Goal: Information Seeking & Learning: Compare options

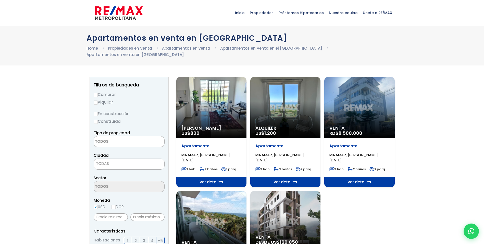
select select
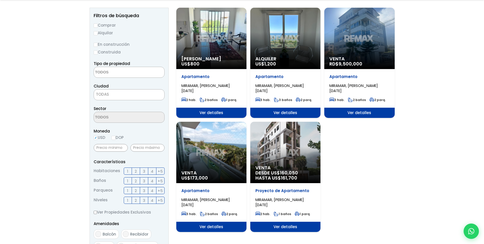
scroll to position [77, 0]
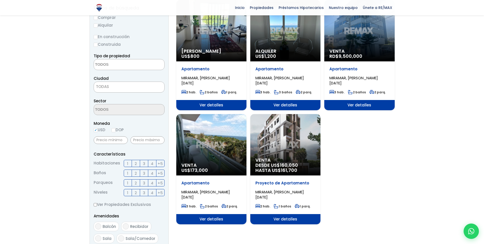
click at [330, 66] on div "Apartamento MIRAMAR, SANTO DOMINGO DE GUZMÁN" at bounding box center [360, 75] width 60 height 19
click at [365, 100] on span "Ver detalles" at bounding box center [360, 105] width 70 height 10
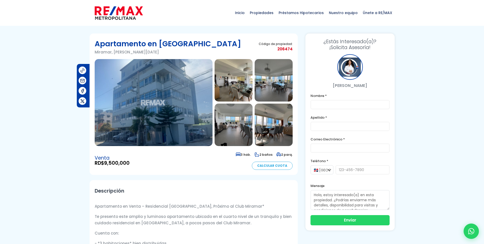
click at [224, 90] on img at bounding box center [234, 80] width 38 height 42
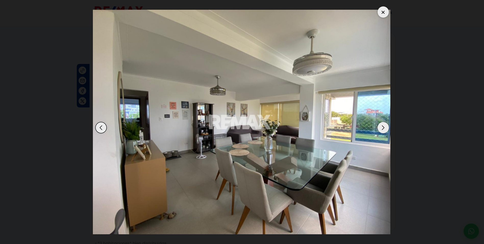
click at [377, 130] on img "2 / 8" at bounding box center [241, 122] width 299 height 224
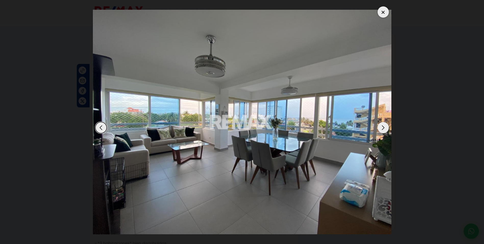
click at [384, 126] on div "Next slide" at bounding box center [383, 127] width 11 height 11
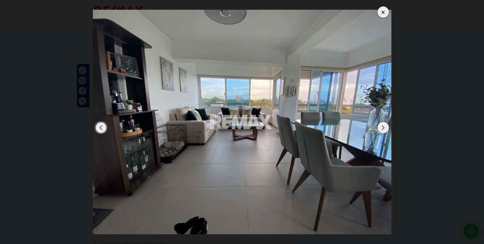
click at [384, 126] on div "Next slide" at bounding box center [383, 127] width 11 height 11
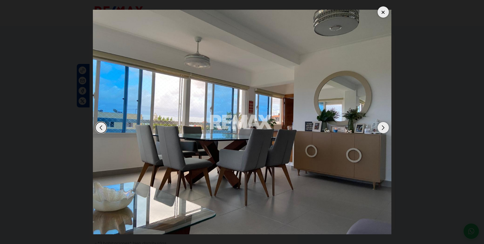
click at [101, 128] on div "Previous slide" at bounding box center [101, 127] width 11 height 11
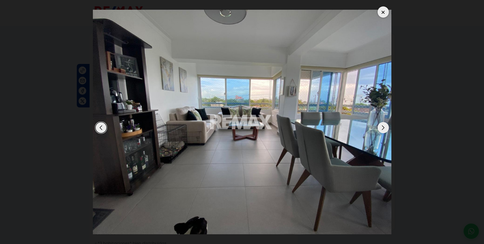
click at [383, 124] on div "Next slide" at bounding box center [383, 127] width 11 height 11
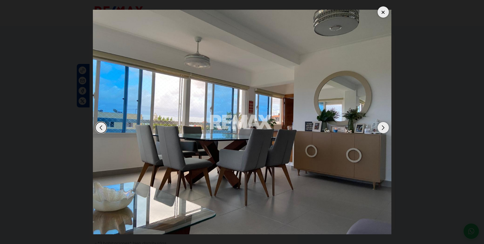
click at [383, 124] on div "Next slide" at bounding box center [383, 127] width 11 height 11
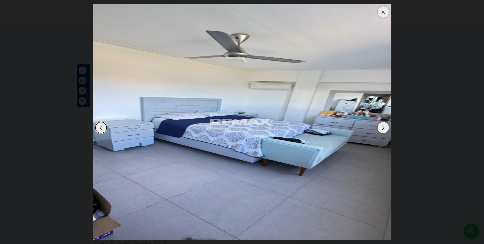
click at [380, 125] on div "Next slide" at bounding box center [383, 127] width 11 height 11
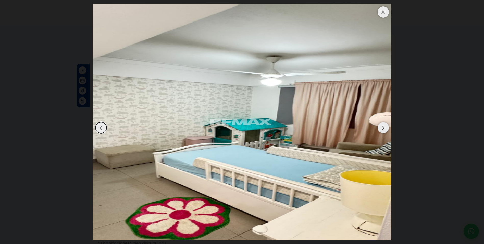
click at [381, 125] on div "Next slide" at bounding box center [383, 127] width 11 height 11
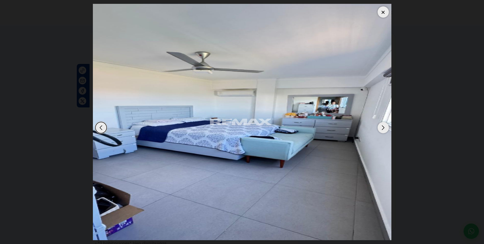
click at [380, 124] on div "Next slide" at bounding box center [383, 127] width 11 height 11
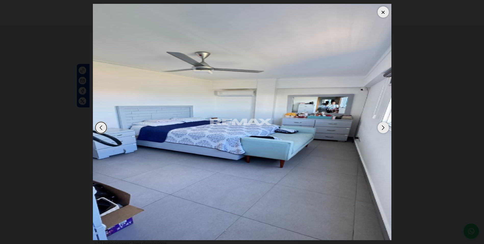
click at [382, 10] on div at bounding box center [383, 11] width 11 height 11
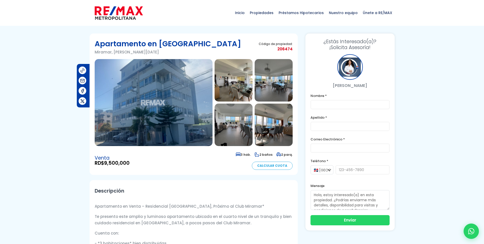
click at [237, 82] on img at bounding box center [234, 80] width 38 height 42
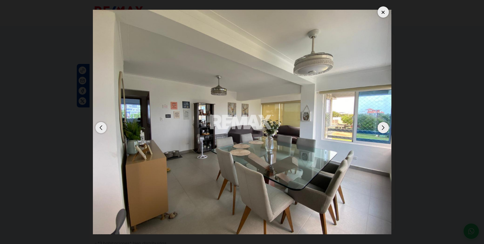
click at [383, 127] on div "Next slide" at bounding box center [383, 127] width 11 height 11
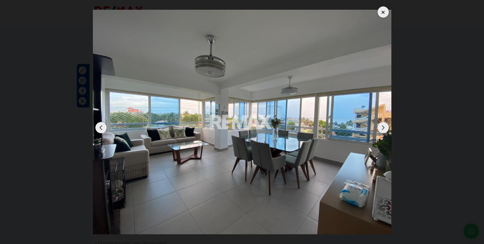
click at [383, 127] on div "Next slide" at bounding box center [383, 127] width 11 height 11
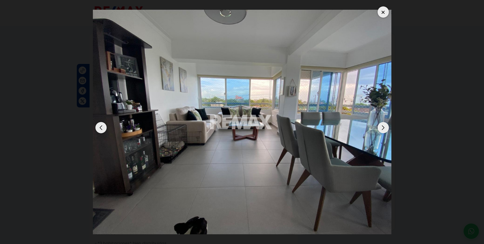
click at [385, 126] on div "Next slide" at bounding box center [383, 127] width 11 height 11
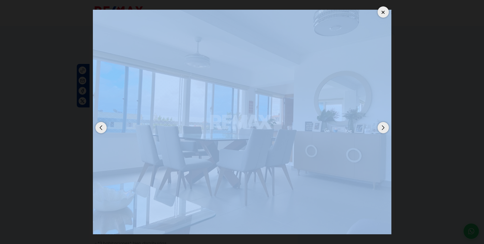
click at [381, 134] on div at bounding box center [242, 122] width 299 height 236
drag, startPoint x: 381, startPoint y: 134, endPoint x: 385, endPoint y: 128, distance: 7.1
click at [385, 128] on div "Next slide" at bounding box center [383, 127] width 11 height 11
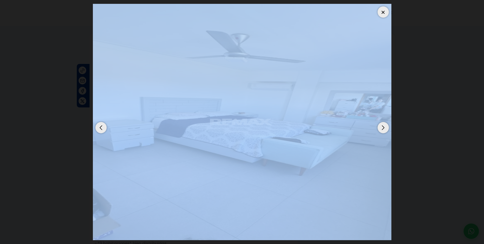
click at [384, 128] on div "Next slide" at bounding box center [383, 127] width 11 height 11
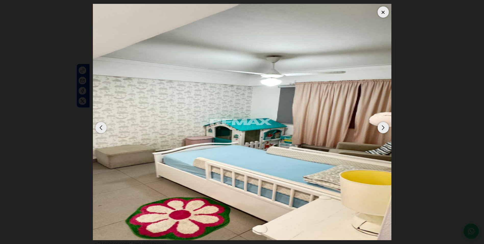
click at [89, 88] on dialog at bounding box center [242, 122] width 306 height 244
drag, startPoint x: 103, startPoint y: 125, endPoint x: 121, endPoint y: 115, distance: 20.5
click at [104, 126] on div "Previous slide" at bounding box center [101, 127] width 11 height 11
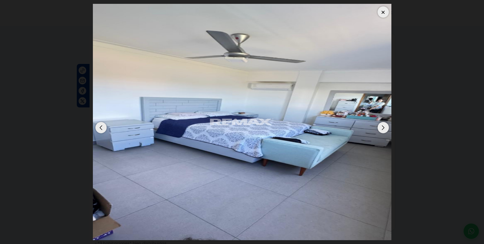
click at [380, 131] on div "Next slide" at bounding box center [383, 127] width 11 height 11
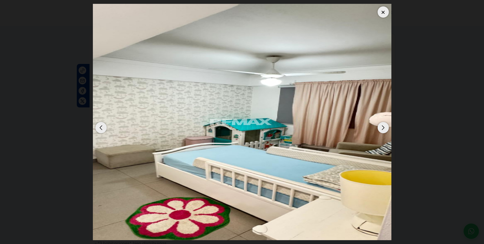
click at [380, 131] on div "Next slide" at bounding box center [383, 127] width 11 height 11
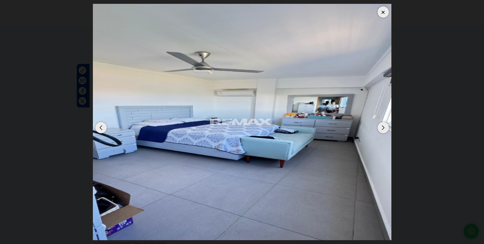
click at [380, 131] on div "Next slide" at bounding box center [383, 127] width 11 height 11
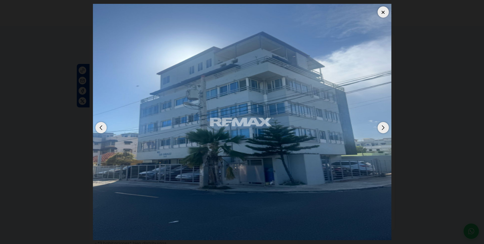
click at [383, 128] on div "Next slide" at bounding box center [383, 127] width 11 height 11
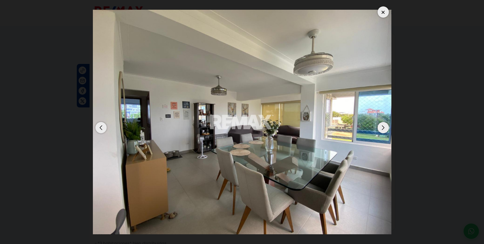
click at [386, 131] on div "Next slide" at bounding box center [383, 127] width 11 height 11
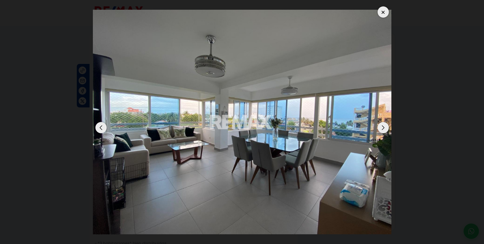
click at [384, 15] on div at bounding box center [383, 11] width 11 height 11
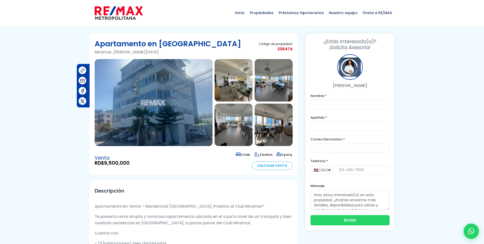
click at [268, 82] on img at bounding box center [274, 80] width 38 height 42
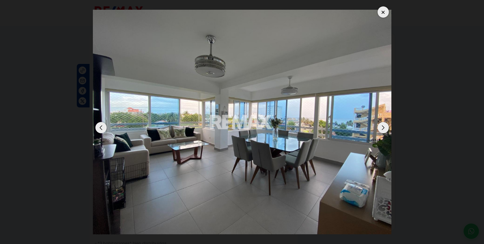
click at [384, 124] on div "Next slide" at bounding box center [383, 127] width 11 height 11
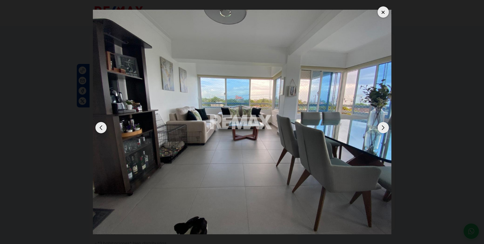
click at [385, 126] on div "Next slide" at bounding box center [383, 127] width 11 height 11
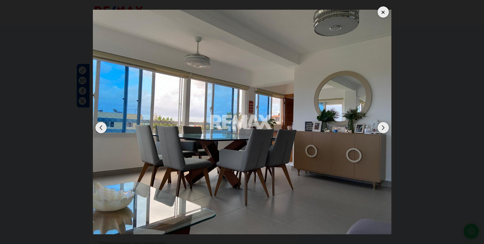
click at [101, 125] on div "Previous slide" at bounding box center [101, 127] width 11 height 11
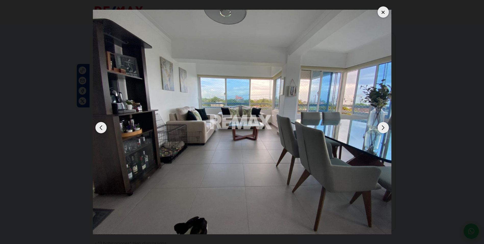
click at [385, 127] on div "Next slide" at bounding box center [383, 127] width 11 height 11
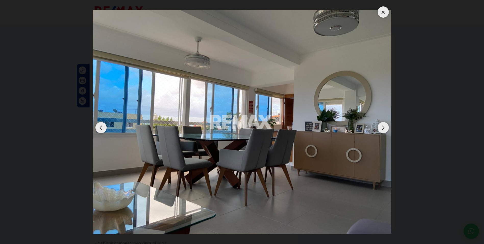
click at [384, 126] on div "Next slide" at bounding box center [383, 127] width 11 height 11
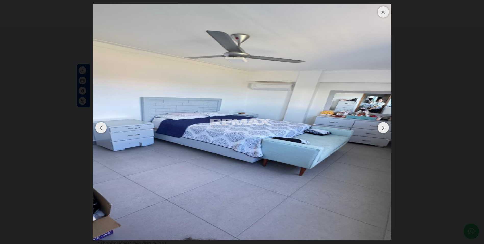
click at [387, 9] on div at bounding box center [383, 11] width 11 height 11
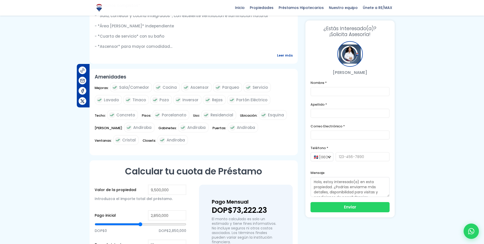
scroll to position [179, 0]
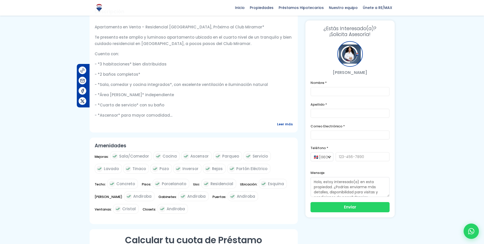
click at [280, 127] on span "Leer más" at bounding box center [285, 124] width 16 height 6
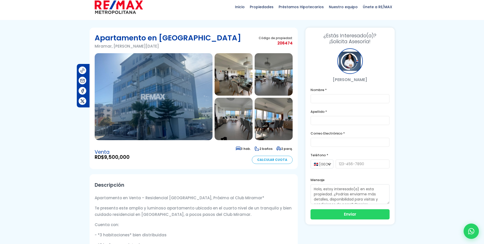
scroll to position [0, 0]
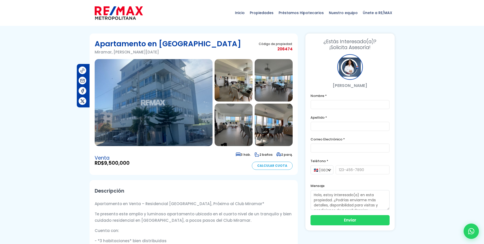
drag, startPoint x: 148, startPoint y: 16, endPoint x: 89, endPoint y: 17, distance: 59.5
click at [89, 17] on div "Inicio Propiedades Préstamos Hipotecarios Calculadora de préstamos Nuestro equi…" at bounding box center [243, 13] width 312 height 26
drag, startPoint x: 176, startPoint y: 20, endPoint x: 235, endPoint y: 3, distance: 60.9
click at [176, 19] on div "Inicio Propiedades Préstamos Hipotecarios Calculadora de préstamos Nuestro equi…" at bounding box center [242, 13] width 305 height 26
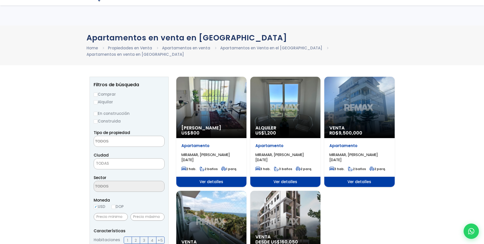
select select
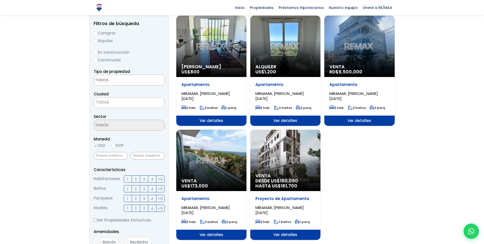
scroll to position [51, 0]
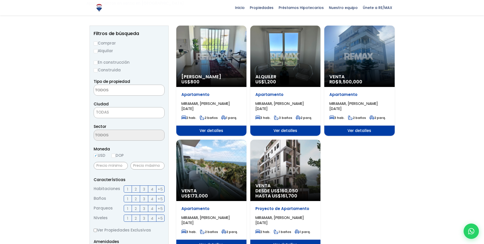
click at [116, 153] on input "DOP" at bounding box center [114, 155] width 4 height 4
radio input "true"
click at [108, 107] on span "TODAS" at bounding box center [129, 112] width 71 height 11
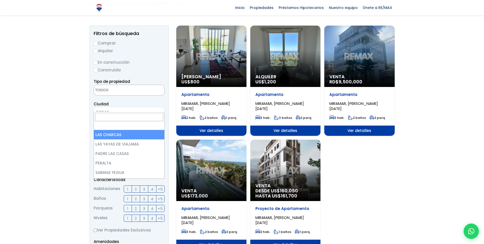
scroll to position [0, 0]
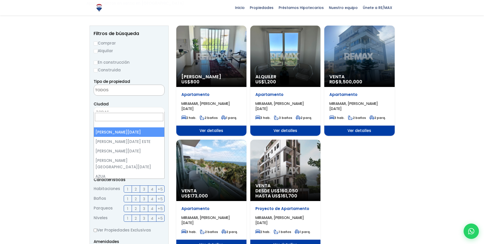
select select "1"
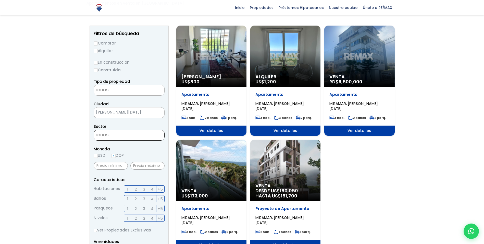
click at [127, 130] on textarea "Search" at bounding box center [119, 135] width 50 height 11
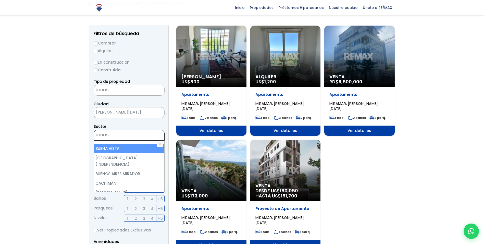
scroll to position [230, 0]
click at [130, 144] on li "BUENOS AIRES (INDEPENDENCIA)" at bounding box center [129, 152] width 70 height 16
select select "16373"
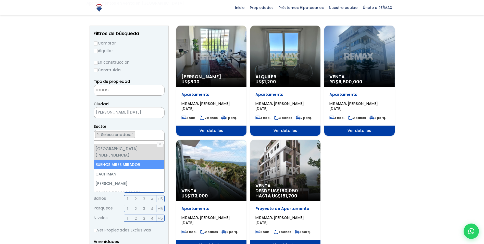
click at [128, 160] on li "BUENOS AIRES MIRADOR" at bounding box center [129, 164] width 70 height 9
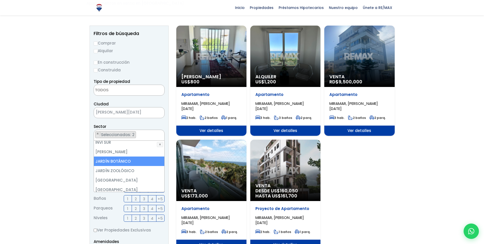
scroll to position [945, 0]
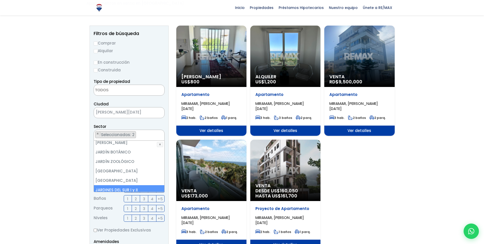
click at [139, 185] on li "JARDINES DEL SUR I y II" at bounding box center [129, 189] width 70 height 9
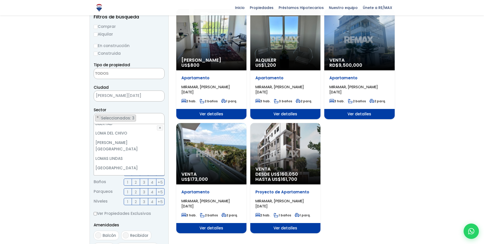
scroll to position [77, 0]
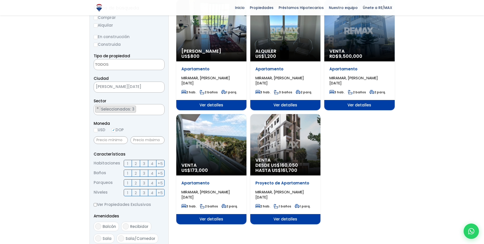
click at [228, 214] on span "Ver detalles" at bounding box center [211, 219] width 70 height 10
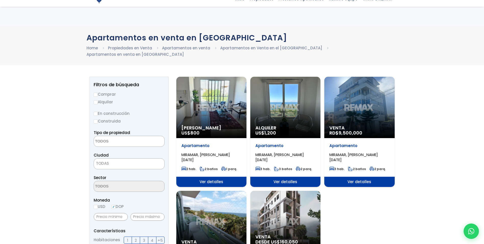
select select
select select "1"
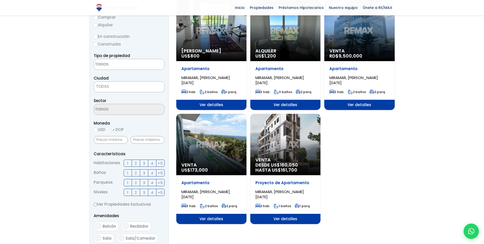
scroll to position [77, 0]
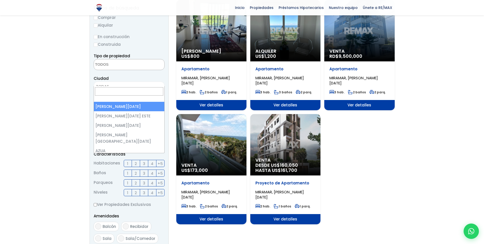
click at [101, 84] on span "TODAS" at bounding box center [102, 86] width 13 height 5
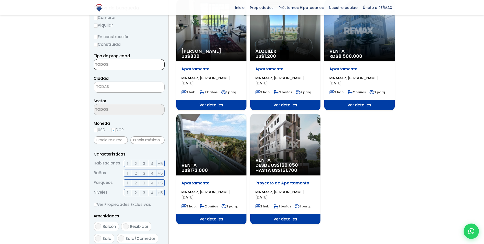
click at [103, 60] on textarea "Search" at bounding box center [119, 64] width 50 height 11
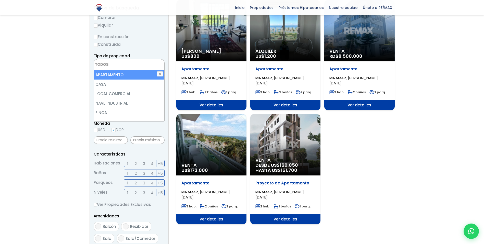
click at [109, 70] on li "APARTAMENTO" at bounding box center [129, 74] width 70 height 9
select select "apartment"
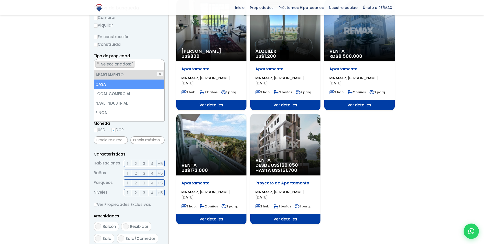
click at [106, 79] on li "CASA" at bounding box center [129, 83] width 70 height 9
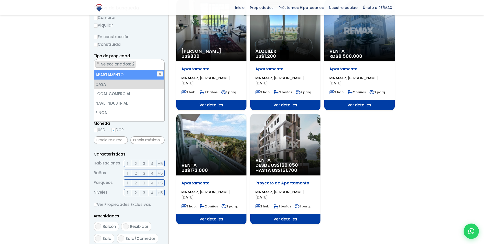
click at [73, 78] on div at bounding box center [242, 178] width 484 height 365
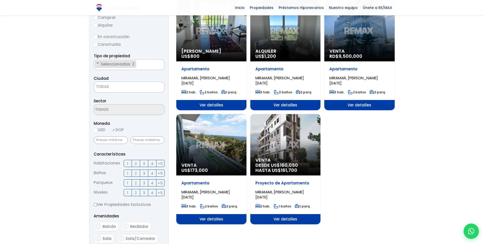
click at [109, 83] on span "TODAS" at bounding box center [129, 86] width 70 height 7
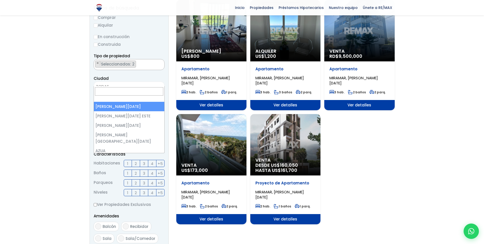
click at [104, 83] on span "TODAS" at bounding box center [129, 86] width 70 height 7
click at [105, 84] on span "TODAS" at bounding box center [102, 86] width 13 height 5
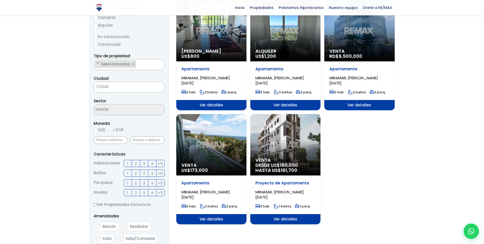
click at [110, 83] on span "TODAS" at bounding box center [129, 86] width 70 height 7
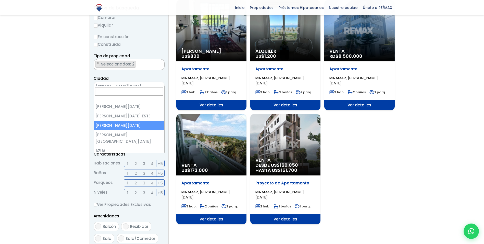
click at [115, 86] on span "× SANTO DOMINGO OESTE" at bounding box center [129, 86] width 71 height 11
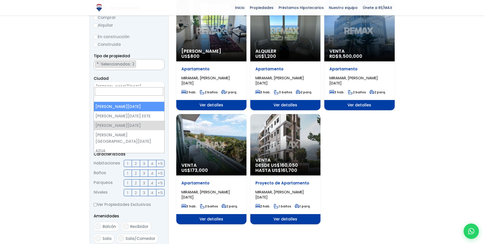
select select "1"
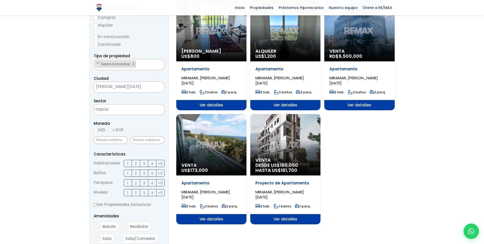
click at [115, 104] on textarea "Search" at bounding box center [119, 109] width 50 height 11
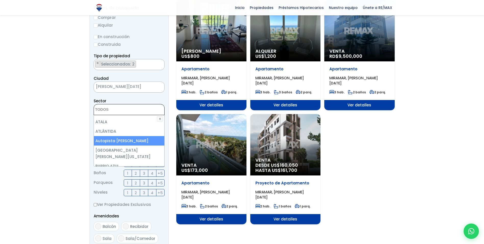
scroll to position [102, 0]
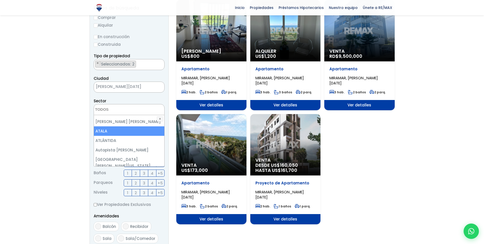
click at [113, 126] on li "ATALA" at bounding box center [129, 130] width 70 height 9
select select "146"
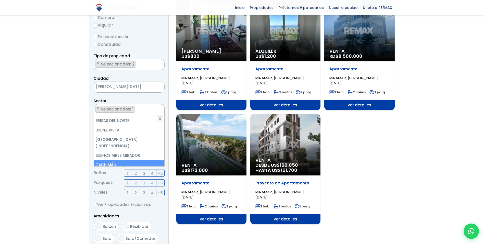
scroll to position [204, 0]
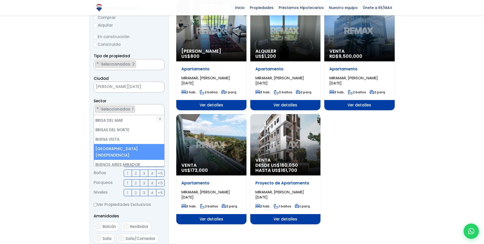
click at [116, 144] on li "[GEOGRAPHIC_DATA] (INDEPENDENCIA)" at bounding box center [129, 152] width 70 height 16
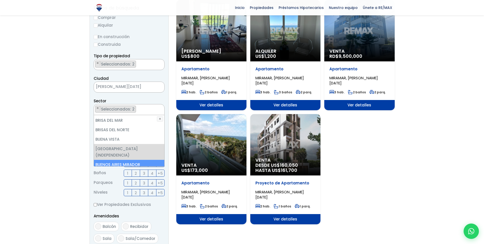
click at [119, 160] on li "BUENOS AIRES MIRADOR" at bounding box center [129, 164] width 70 height 9
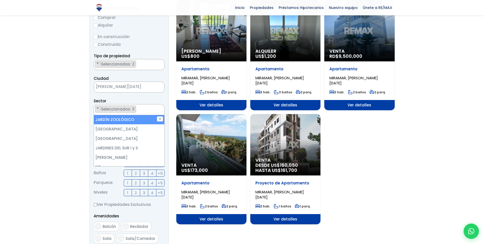
scroll to position [970, 0]
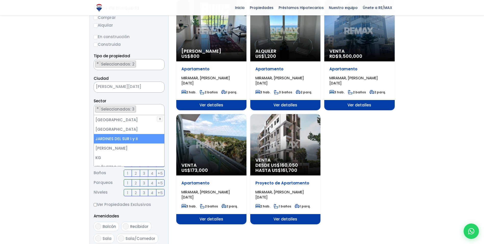
click at [126, 134] on li "JARDINES DEL SUR I y II" at bounding box center [129, 138] width 70 height 9
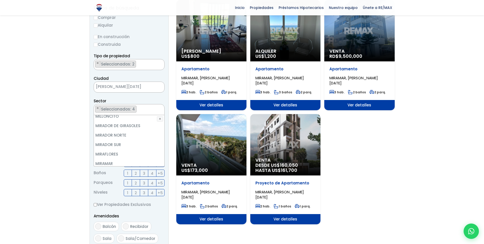
scroll to position [1737, 0]
click at [124, 149] on li "MIRADOR SUR" at bounding box center [129, 153] width 70 height 9
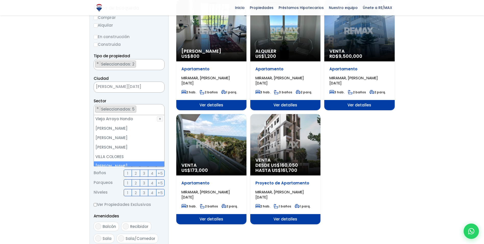
click at [81, 130] on div at bounding box center [242, 178] width 484 height 365
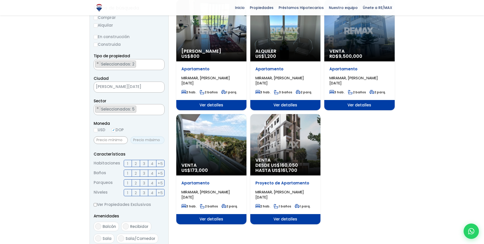
click at [136, 136] on input "text" at bounding box center [147, 140] width 34 height 8
click at [143, 160] on label "3" at bounding box center [144, 163] width 8 height 7
click at [0, 0] on input "3" at bounding box center [0, 0] width 0 height 0
click at [147, 136] on input "text" at bounding box center [147, 140] width 34 height 8
type input "10,000,000"
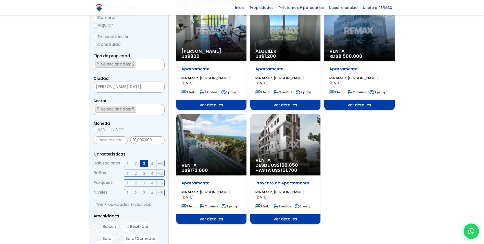
click at [67, 157] on div at bounding box center [242, 178] width 484 height 365
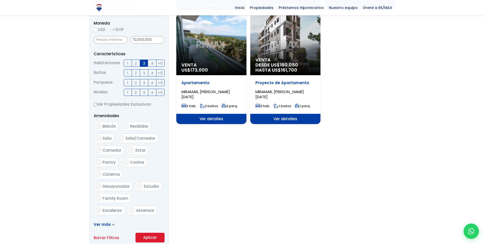
scroll to position [179, 0]
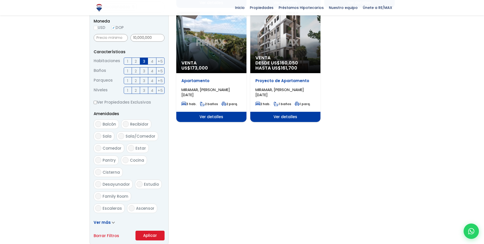
drag, startPoint x: 132, startPoint y: 187, endPoint x: 132, endPoint y: 190, distance: 2.8
click at [131, 205] on input "Ascensor" at bounding box center [132, 208] width 6 height 6
checkbox input "true"
click at [149, 230] on button "Aplicar" at bounding box center [150, 235] width 29 height 10
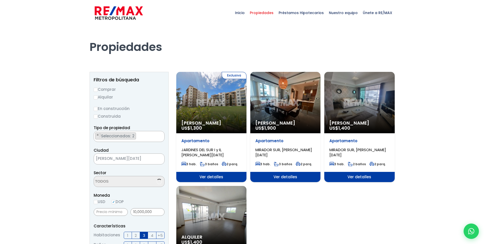
select select "146"
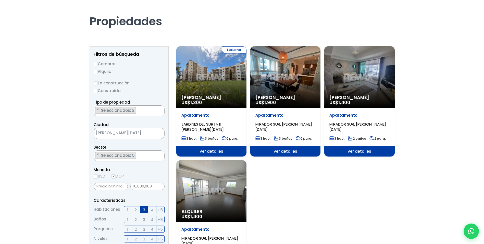
drag, startPoint x: 95, startPoint y: 62, endPoint x: 97, endPoint y: 65, distance: 4.0
click at [95, 63] on label "Comprar" at bounding box center [129, 64] width 71 height 6
click at [95, 63] on input "Comprar" at bounding box center [96, 64] width 4 height 4
radio input "true"
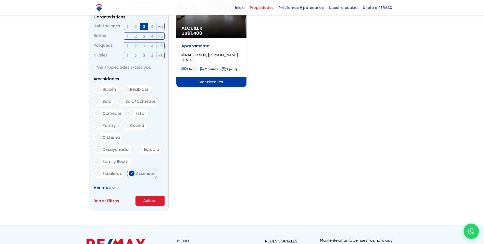
scroll to position [255, 0]
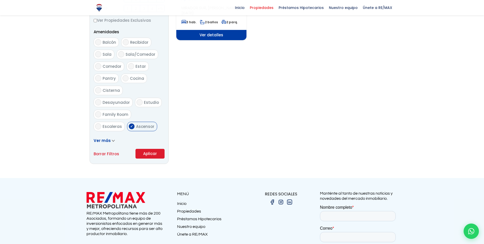
click at [153, 152] on button "Aplicar" at bounding box center [150, 154] width 29 height 10
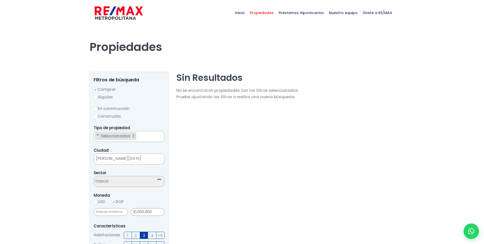
scroll to position [1081, 0]
select select "146"
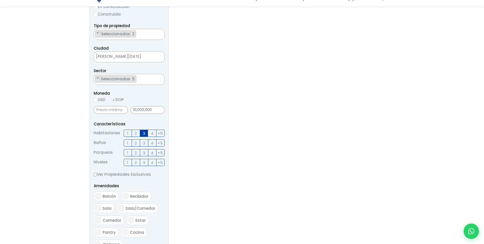
scroll to position [102, 0]
drag, startPoint x: 151, startPoint y: 110, endPoint x: 132, endPoint y: 93, distance: 25.5
click at [121, 114] on div "10,000,000" at bounding box center [129, 108] width 71 height 11
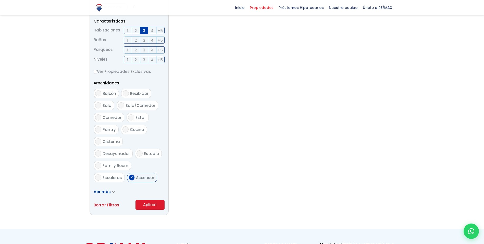
type input "0"
click at [136, 175] on span "Ascensor" at bounding box center [145, 177] width 18 height 5
click at [135, 174] on input "Ascensor" at bounding box center [132, 177] width 6 height 6
checkbox input "false"
click at [149, 212] on aside "Filtros de búsqueda Comprar Alquilar En construcción Construida Tipo de propied…" at bounding box center [129, 41] width 79 height 348
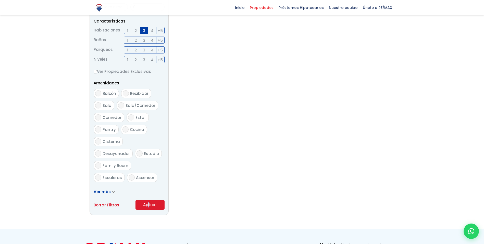
drag, startPoint x: 149, startPoint y: 212, endPoint x: 148, endPoint y: 205, distance: 7.5
click at [148, 205] on button "Aplicar" at bounding box center [150, 205] width 29 height 10
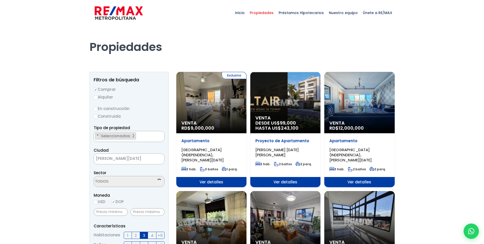
scroll to position [1081, 0]
select select "146"
click at [291, 109] on div "Venta DESDE [GEOGRAPHIC_DATA]$ 99,000 HASTA US$ 243,100" at bounding box center [286, 102] width 70 height 61
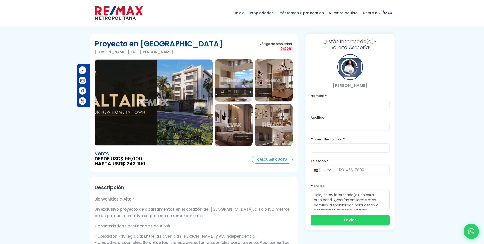
click at [231, 91] on img at bounding box center [234, 80] width 38 height 42
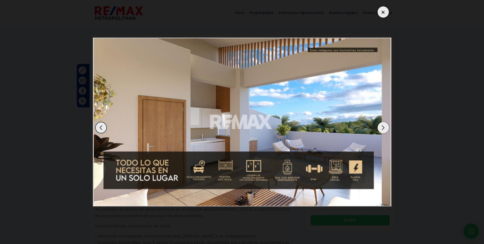
click at [382, 126] on div "Next slide" at bounding box center [383, 127] width 11 height 11
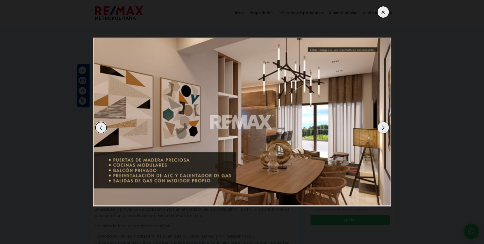
click at [382, 126] on div "Next slide" at bounding box center [383, 127] width 11 height 11
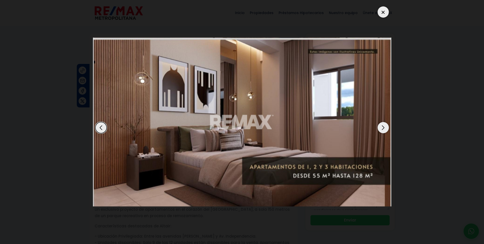
click at [387, 127] on div "Next slide" at bounding box center [383, 127] width 11 height 11
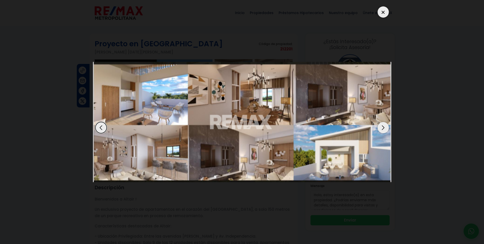
click at [387, 127] on div "Next slide" at bounding box center [383, 127] width 11 height 11
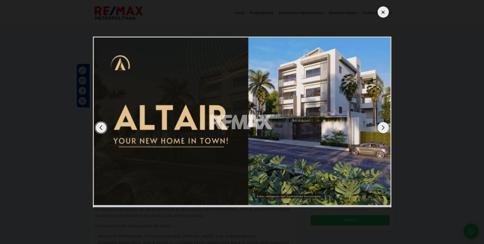
click at [387, 127] on div "Next slide" at bounding box center [383, 127] width 11 height 11
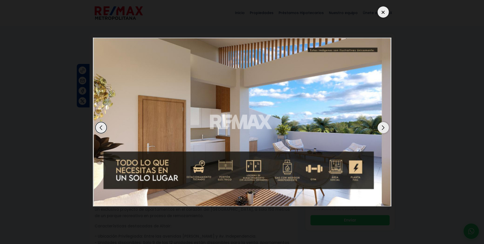
click at [396, 102] on dialog at bounding box center [242, 122] width 306 height 244
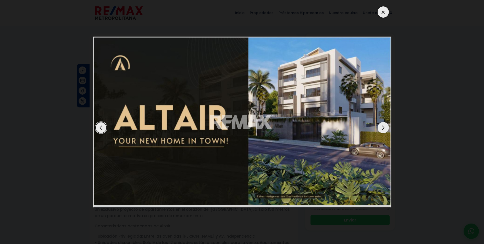
click at [389, 12] on div at bounding box center [383, 11] width 11 height 11
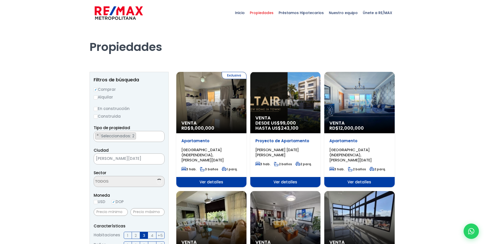
scroll to position [1081, 0]
select select "146"
click at [217, 182] on span "Ver detalles" at bounding box center [211, 182] width 70 height 10
select select "146"
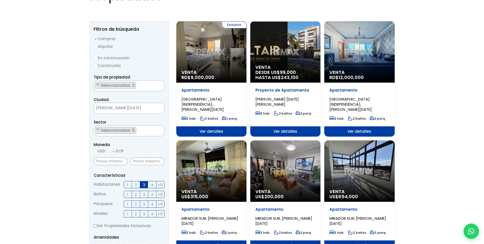
scroll to position [51, 0]
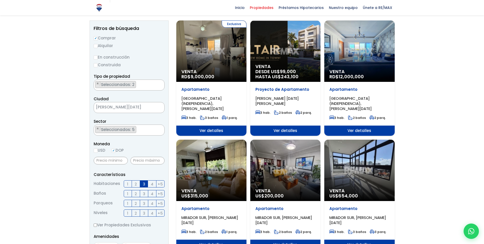
click at [371, 129] on span "Ver detalles" at bounding box center [360, 130] width 70 height 10
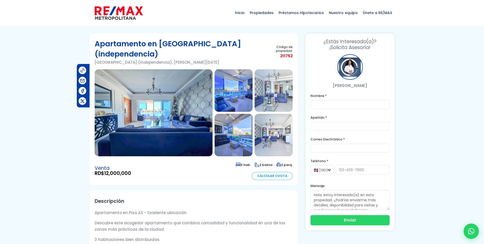
click at [236, 100] on img at bounding box center [234, 90] width 38 height 42
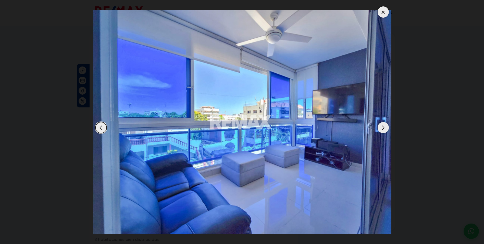
click at [385, 127] on div "Next slide" at bounding box center [383, 127] width 11 height 11
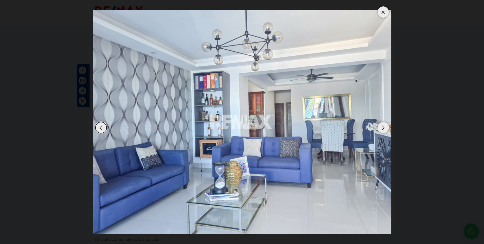
click at [384, 124] on div "Next slide" at bounding box center [383, 127] width 11 height 11
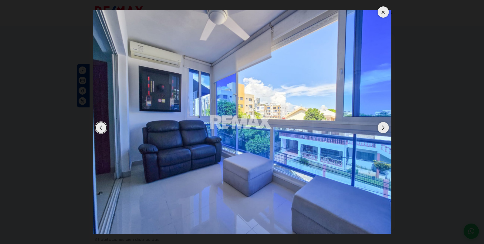
click at [383, 126] on div "Next slide" at bounding box center [383, 127] width 11 height 11
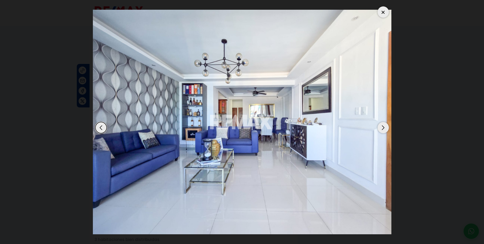
click at [383, 126] on div "Next slide" at bounding box center [383, 127] width 11 height 11
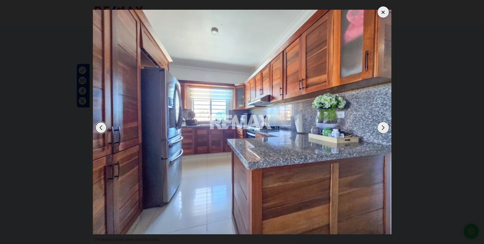
click at [383, 126] on div "Next slide" at bounding box center [383, 127] width 11 height 11
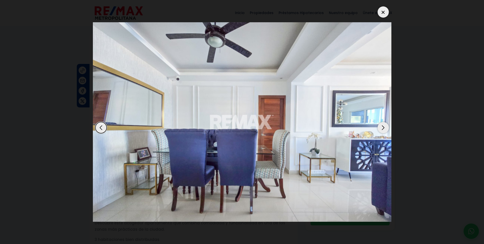
click at [383, 126] on div "Next slide" at bounding box center [383, 127] width 11 height 11
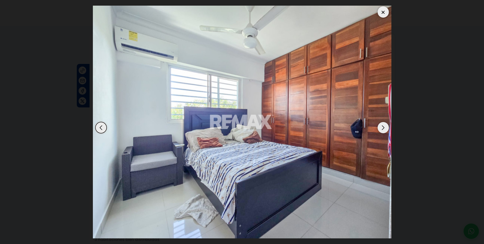
drag, startPoint x: 382, startPoint y: 12, endPoint x: 373, endPoint y: 32, distance: 21.4
click at [383, 12] on div at bounding box center [383, 11] width 11 height 11
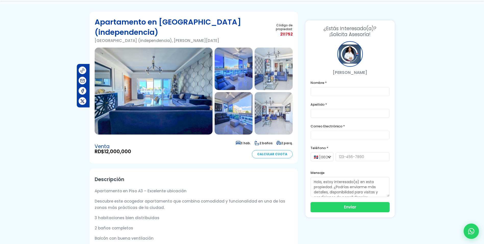
scroll to position [77, 0]
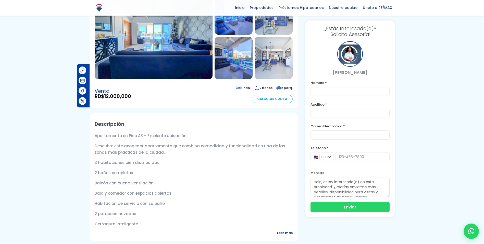
drag, startPoint x: 130, startPoint y: 133, endPoint x: 191, endPoint y: 131, distance: 60.0
click at [191, 131] on div "Descripción Apartamento en Piso A3 – Excelente ubicación Descubre este acogedor…" at bounding box center [194, 177] width 208 height 128
drag, startPoint x: 191, startPoint y: 131, endPoint x: 154, endPoint y: 156, distance: 44.1
click at [154, 156] on div "Apartamento en Piso A3 – Excelente ubicación Descubre este acogedor apartamento…" at bounding box center [194, 179] width 198 height 94
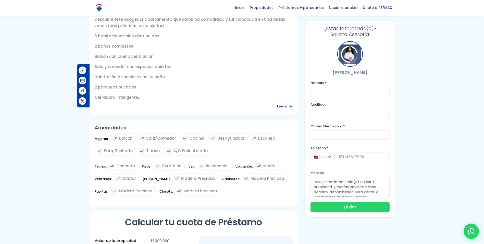
scroll to position [332, 0]
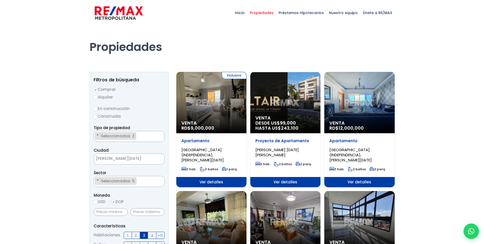
drag, startPoint x: 146, startPoint y: 6, endPoint x: 114, endPoint y: 22, distance: 35.9
click at [114, 22] on div "Inicio Propiedades Préstamos Hipotecarios Calculadora de préstamos Nuestro equi…" at bounding box center [242, 13] width 305 height 26
drag, startPoint x: 114, startPoint y: 22, endPoint x: 121, endPoint y: 36, distance: 15.4
click at [121, 36] on h1 "Propiedades" at bounding box center [242, 40] width 305 height 28
click at [144, 181] on ul "× Seleccionados: 5 × Seleccionados: 5 × Seleccionados: 5 × Seleccionados: 5 × S…" at bounding box center [126, 181] width 64 height 11
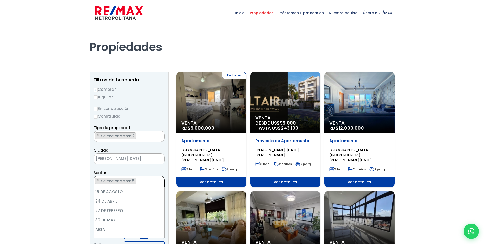
scroll to position [94, 0]
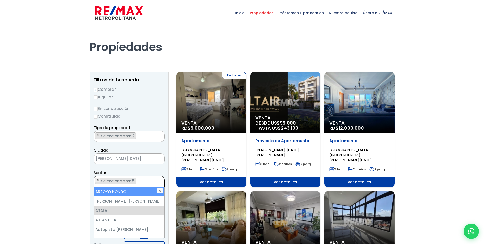
click at [100, 180] on button "×" at bounding box center [98, 179] width 5 height 5
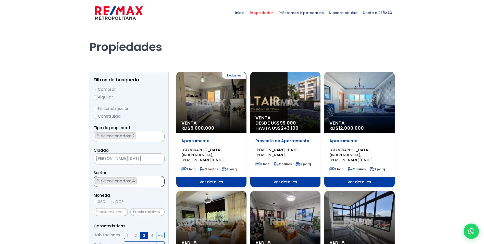
click at [143, 180] on ul "× Seleccionados: 4 × Seleccionados: 4 × Seleccionados: 4 × Seleccionados: 4" at bounding box center [126, 181] width 64 height 11
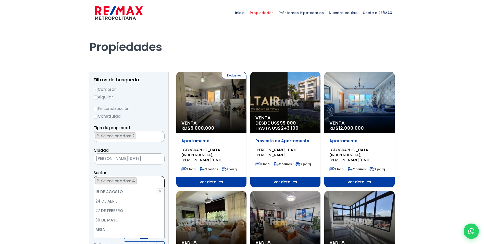
scroll to position [208, 0]
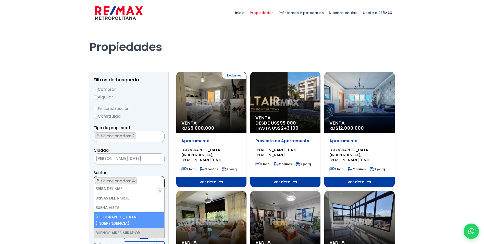
click at [99, 180] on button "×" at bounding box center [98, 179] width 5 height 5
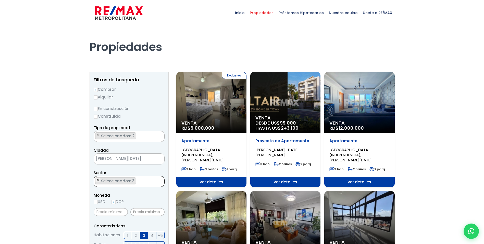
click at [99, 180] on button "×" at bounding box center [98, 179] width 5 height 5
select select "115"
click at [99, 180] on button "×" at bounding box center [98, 179] width 5 height 5
select select
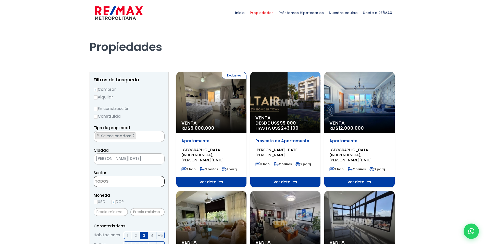
click at [113, 180] on textarea "Search" at bounding box center [119, 181] width 50 height 11
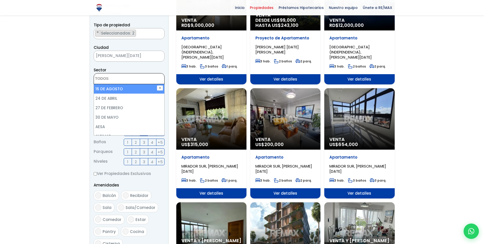
scroll to position [128, 0]
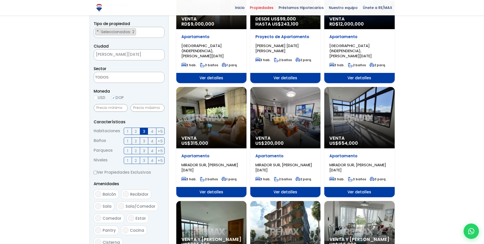
scroll to position [51, 0]
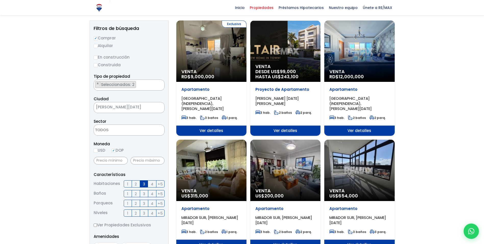
click at [96, 83] on textarea "Search" at bounding box center [95, 85] width 3 height 11
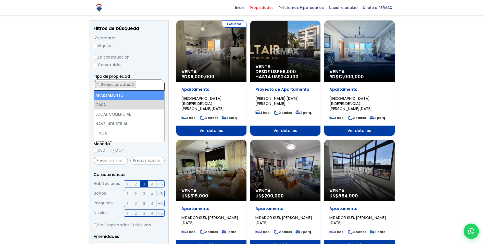
click at [96, 83] on textarea "Search" at bounding box center [95, 85] width 3 height 11
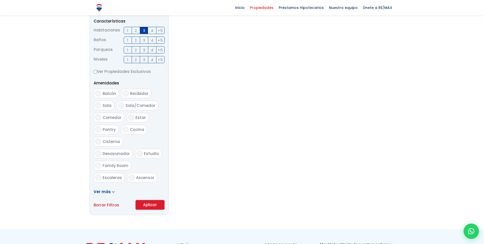
select select "146"
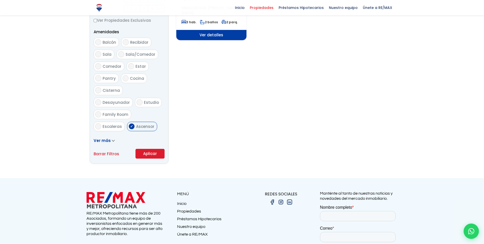
select select "146"
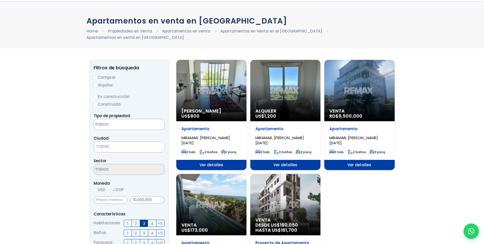
scroll to position [26, 0]
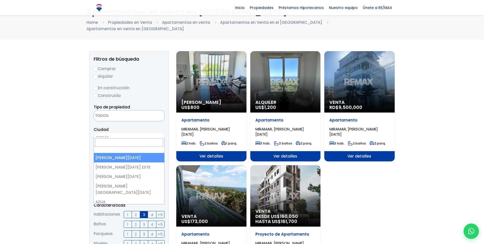
click at [115, 134] on span "TODAS" at bounding box center [129, 137] width 70 height 7
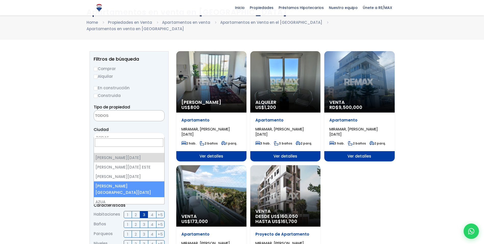
select select "150"
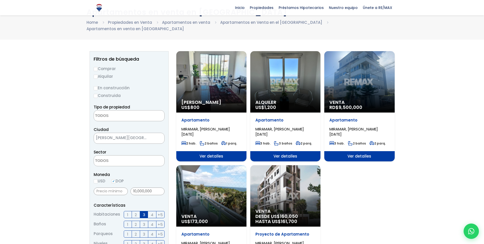
click at [122, 155] on textarea "Search" at bounding box center [119, 160] width 50 height 11
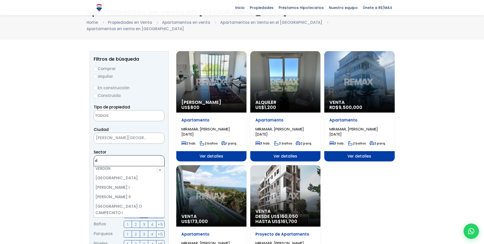
scroll to position [0, 0]
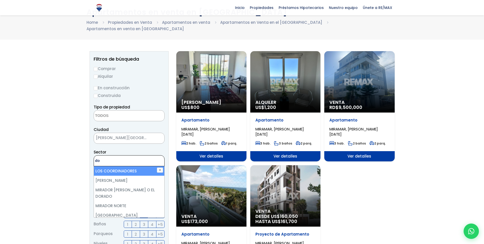
type textarea "d"
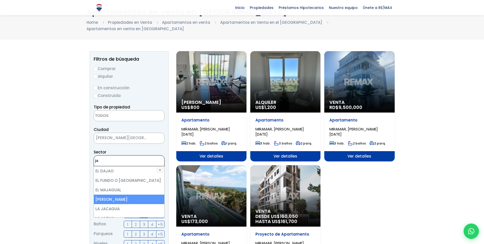
type textarea "ja"
drag, startPoint x: 120, startPoint y: 197, endPoint x: 109, endPoint y: 191, distance: 12.1
click at [120, 197] on li "[PERSON_NAME]" at bounding box center [129, 198] width 70 height 9
select select "16380"
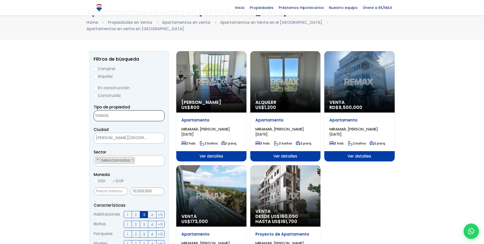
click at [119, 110] on textarea "Search" at bounding box center [119, 115] width 50 height 11
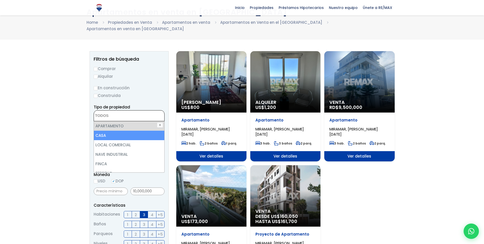
click at [113, 130] on li "CASA" at bounding box center [129, 134] width 70 height 9
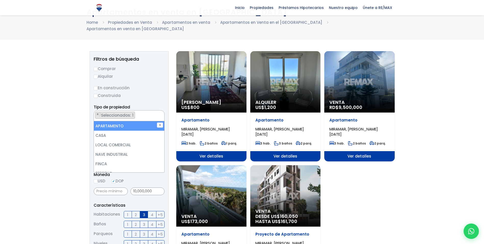
click at [97, 67] on input "Comprar" at bounding box center [96, 69] width 4 height 4
radio input "true"
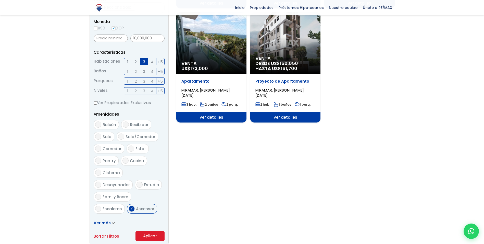
scroll to position [179, 0]
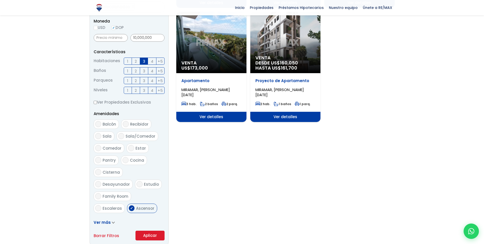
click at [141, 205] on span "Ascensor" at bounding box center [145, 207] width 18 height 5
click at [135, 205] on input "Ascensor" at bounding box center [132, 208] width 6 height 6
checkbox input "false"
drag, startPoint x: 152, startPoint y: 228, endPoint x: 152, endPoint y: 224, distance: 3.8
click at [152, 230] on button "Aplicar" at bounding box center [150, 235] width 29 height 10
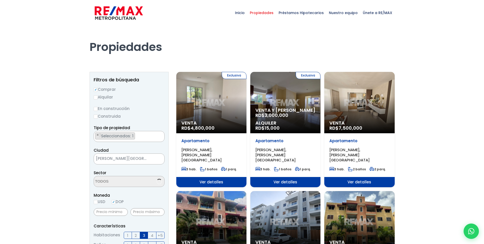
select select "16380"
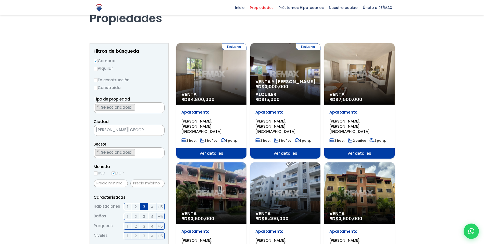
scroll to position [26, 0]
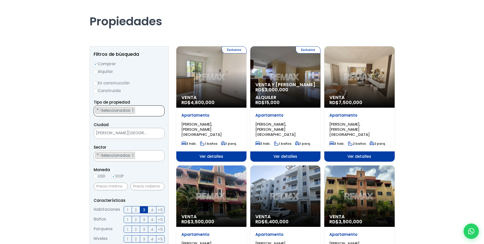
click at [139, 111] on ul "× Seleccionados: 1" at bounding box center [126, 110] width 64 height 11
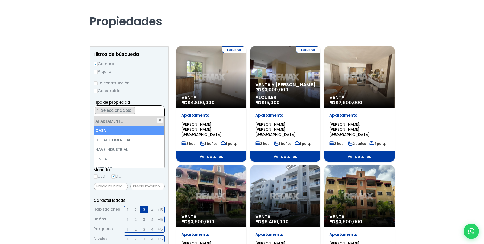
click at [111, 130] on li "CASA" at bounding box center [129, 130] width 70 height 9
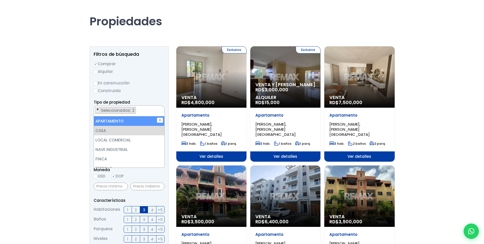
click at [98, 111] on span "×" at bounding box center [98, 109] width 3 height 5
select select "house"
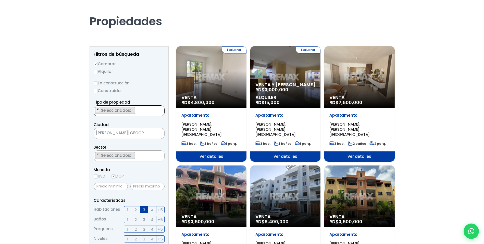
click at [98, 111] on span "×" at bounding box center [98, 109] width 3 height 5
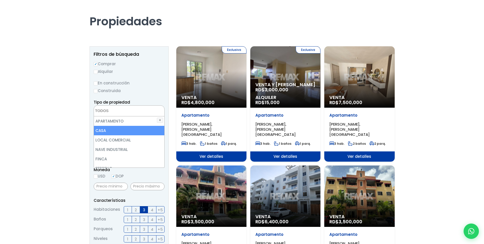
click at [108, 134] on li "CASA" at bounding box center [129, 130] width 70 height 9
select select "house"
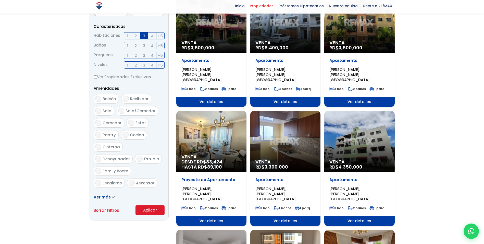
scroll to position [204, 0]
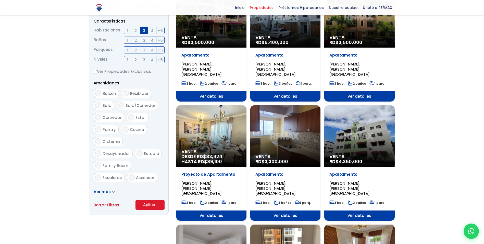
click at [152, 203] on button "Aplicar" at bounding box center [150, 205] width 29 height 10
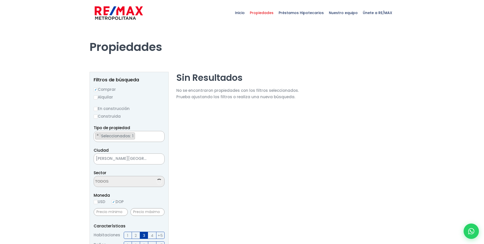
select select "16380"
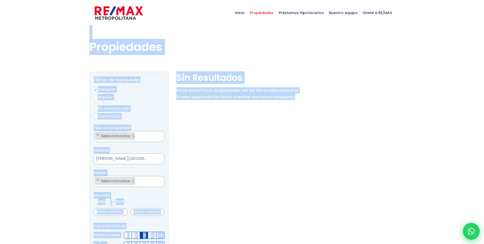
drag, startPoint x: 489, startPoint y: 251, endPoint x: 477, endPoint y: 231, distance: 23.5
click at [483, 238] on div at bounding box center [242, 230] width 484 height 408
